Goal: Transaction & Acquisition: Purchase product/service

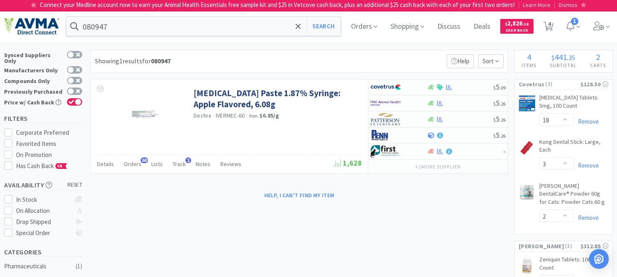
select select "18"
select select "3"
select select "2"
select select "1"
click at [146, 23] on input "080947" at bounding box center [203, 26] width 274 height 19
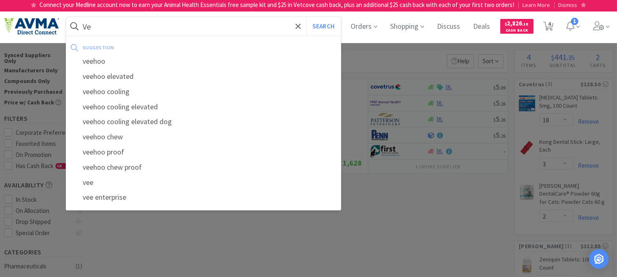
type input "V"
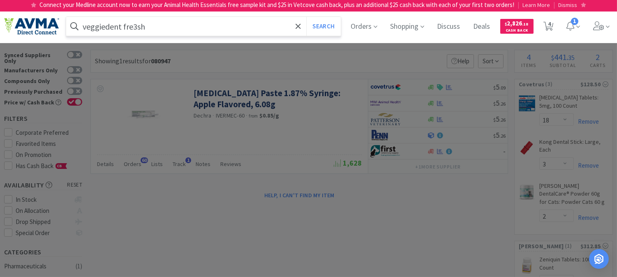
click at [306, 17] on button "Search" at bounding box center [323, 26] width 34 height 19
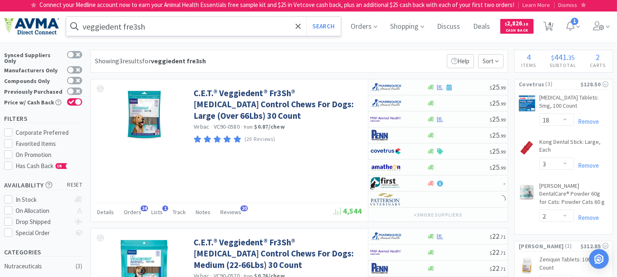
click at [164, 28] on input "veggiedent fre3sh" at bounding box center [203, 26] width 274 height 19
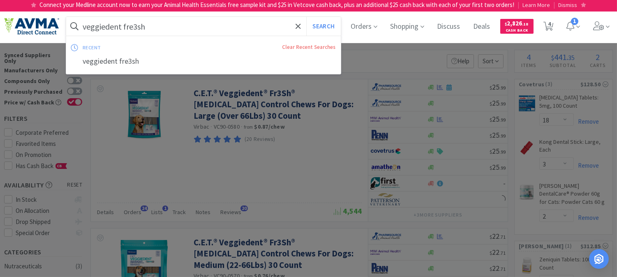
click at [164, 28] on input "veggiedent fre3sh" at bounding box center [203, 26] width 274 height 19
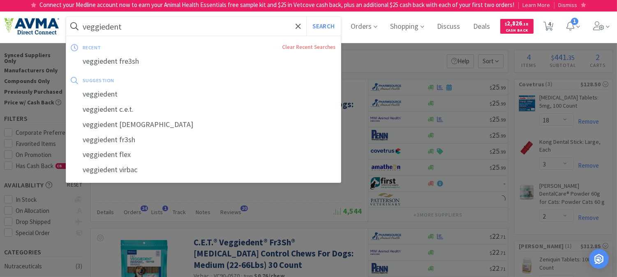
type input "veggiedent"
click at [306, 17] on button "Search" at bounding box center [323, 26] width 34 height 19
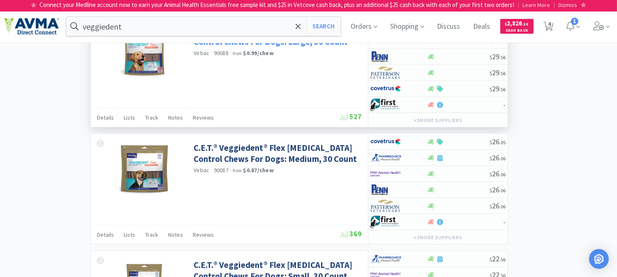
scroll to position [1050, 0]
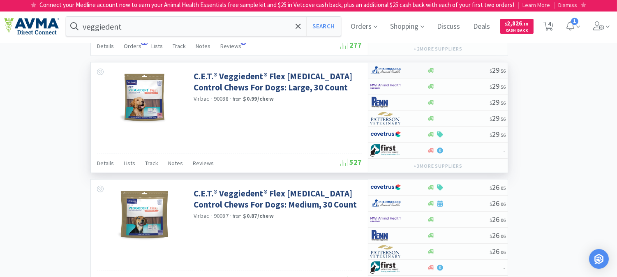
click at [390, 71] on img at bounding box center [385, 70] width 31 height 12
select select "1"
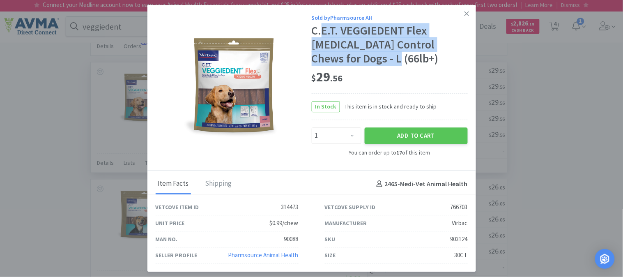
drag, startPoint x: 357, startPoint y: 61, endPoint x: 320, endPoint y: 35, distance: 45.1
click at [320, 35] on div "C.E.T. VEGGIEDENT Flex [MEDICAL_DATA] Control Chews for Dogs - L (66lb+)" at bounding box center [390, 44] width 156 height 41
click at [404, 59] on div "C.E.T. VEGGIEDENT Flex [MEDICAL_DATA] Control Chews for Dogs - L (66lb+)" at bounding box center [390, 44] width 156 height 41
drag, startPoint x: 426, startPoint y: 44, endPoint x: 313, endPoint y: 30, distance: 113.5
click at [313, 30] on div "C.E.T. VEGGIEDENT Flex [MEDICAL_DATA] Control Chews for Dogs - L (66lb+)" at bounding box center [390, 44] width 156 height 41
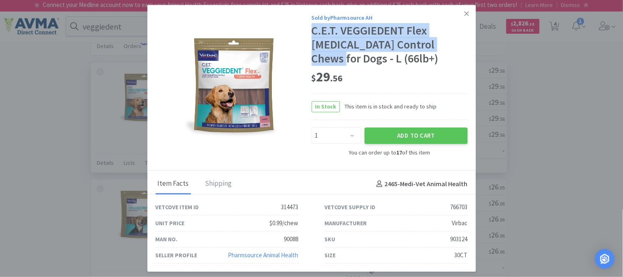
copy div "C.E.T. VEGGIEDENT Flex [MEDICAL_DATA] Control Chews for Dogs"
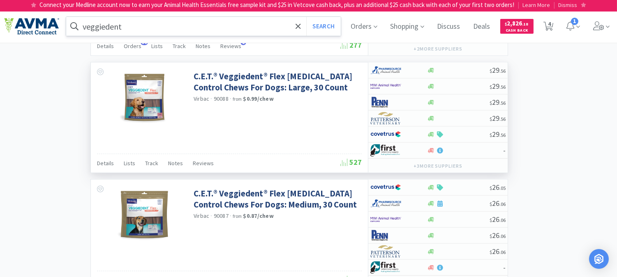
click at [145, 27] on input "veggiedent" at bounding box center [203, 26] width 274 height 19
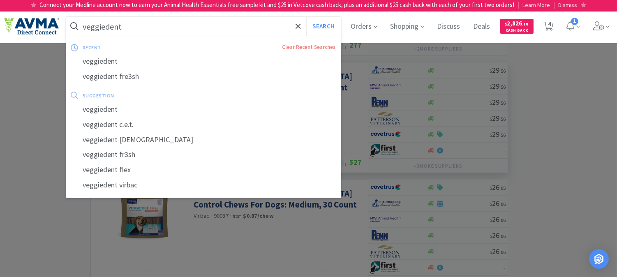
paste input "C.E.T. VEGGIEDENT Flex [MEDICAL_DATA] Control Chews for Dogs"
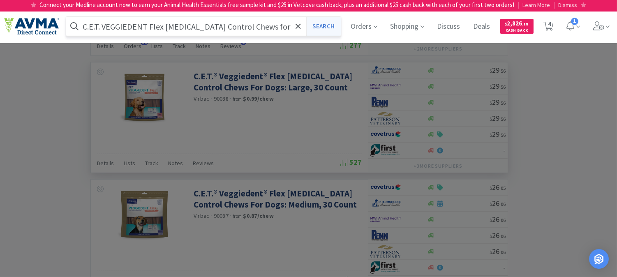
type input "C.E.T. VEGGIEDENT Flex [MEDICAL_DATA] Control Chews for Dogs"
click at [328, 25] on button "Search" at bounding box center [323, 26] width 34 height 19
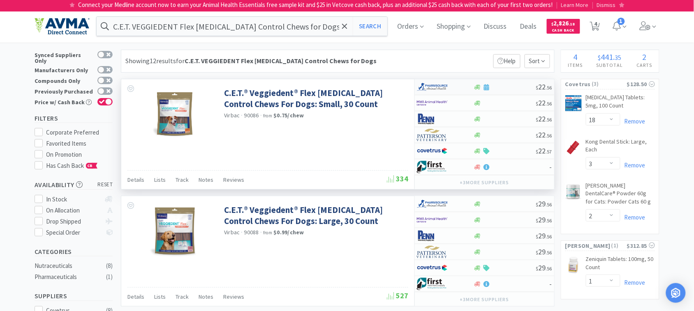
click at [431, 89] on img at bounding box center [432, 87] width 31 height 12
select select "1"
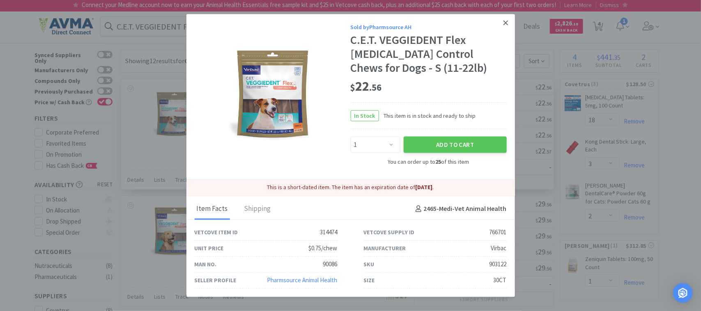
click at [505, 23] on icon at bounding box center [506, 22] width 5 height 7
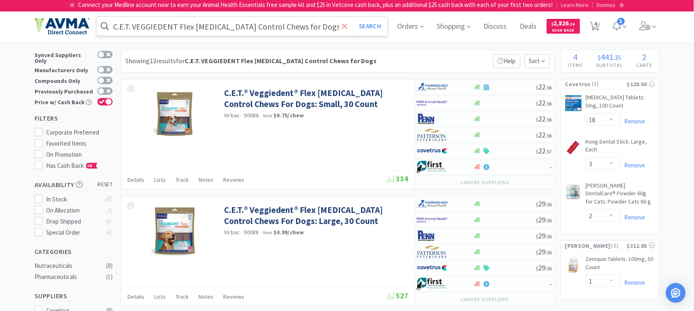
click at [347, 23] on icon at bounding box center [344, 26] width 5 height 8
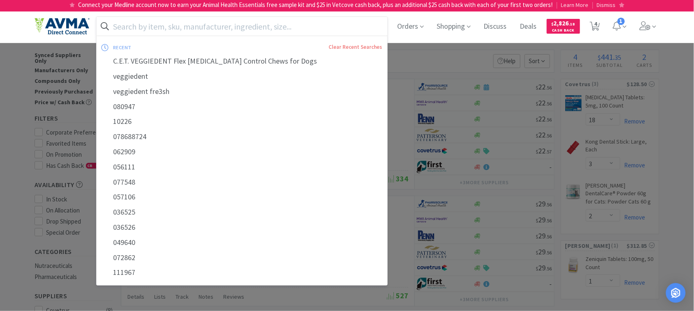
paste input "036212"
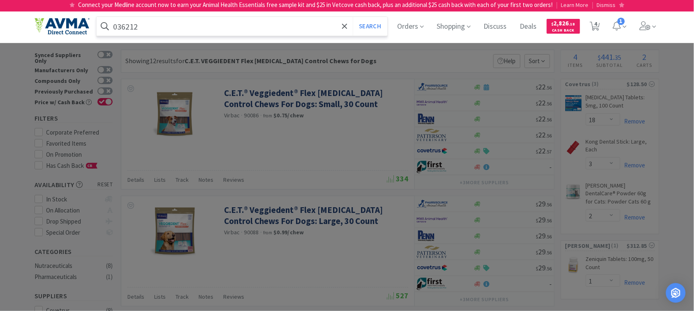
click at [353, 17] on button "Search" at bounding box center [370, 26] width 34 height 19
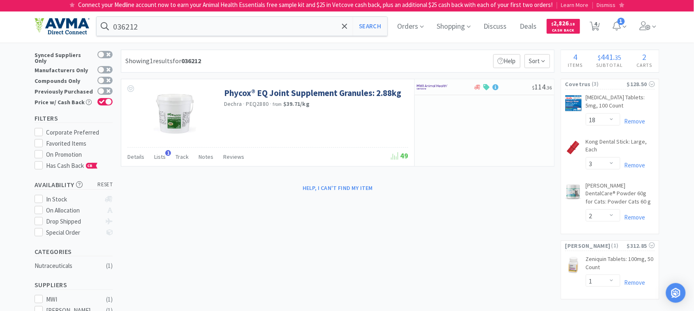
click at [158, 25] on input "036212" at bounding box center [242, 26] width 290 height 19
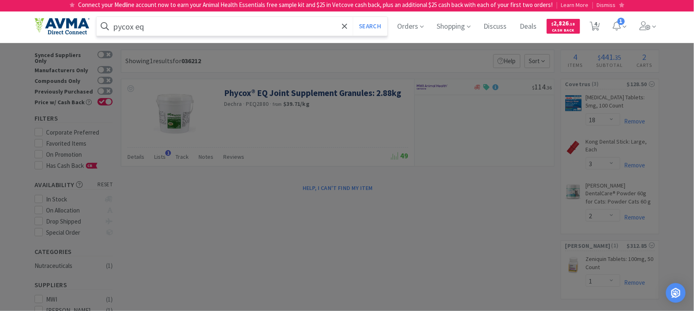
click at [353, 17] on button "Search" at bounding box center [370, 26] width 34 height 19
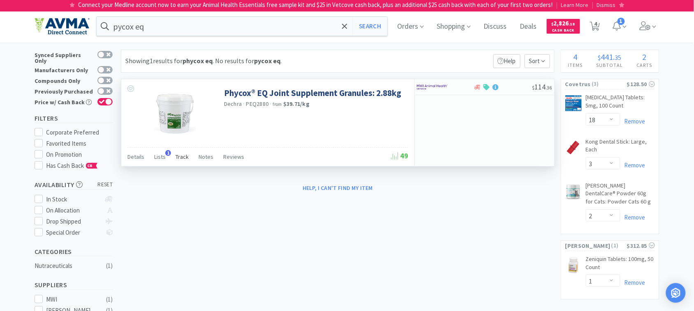
click at [183, 157] on span "Track" at bounding box center [181, 156] width 13 height 7
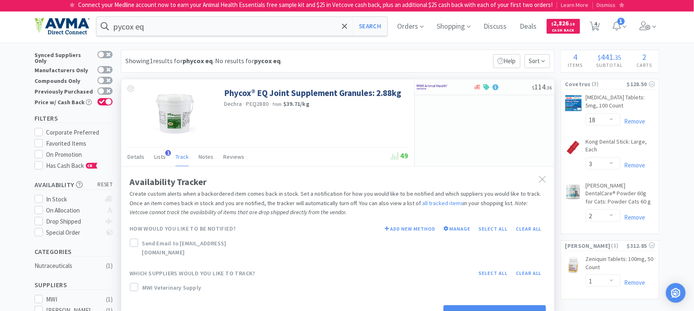
click at [364, 129] on div "Phycox® EQ Joint Supplement Granules: 2.88kg Dechra · PEQ2880 · from $39.71 / kg" at bounding box center [267, 113] width 293 height 68
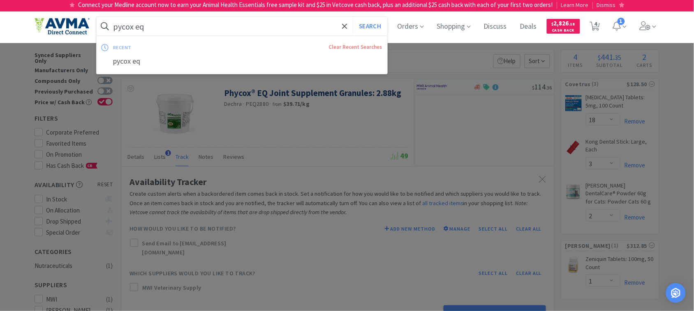
click at [164, 28] on input "pycox eq" at bounding box center [242, 26] width 290 height 19
paste input "073107"
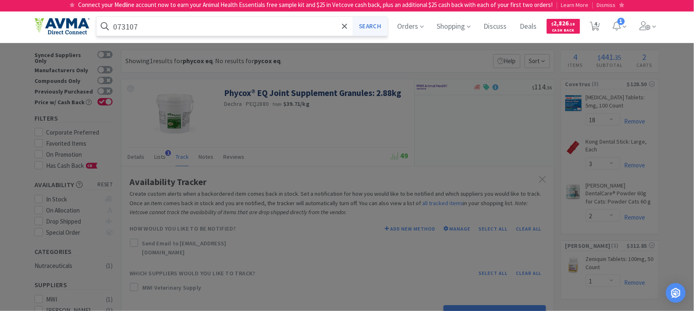
type input "073107"
click at [367, 23] on button "Search" at bounding box center [370, 26] width 34 height 19
